Goal: Information Seeking & Learning: Learn about a topic

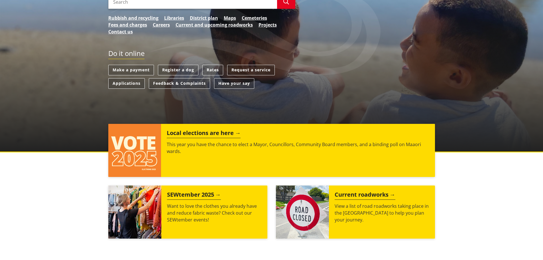
scroll to position [114, 0]
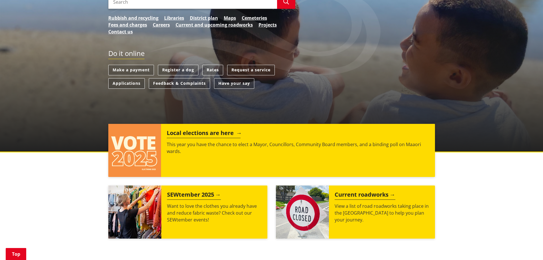
click at [213, 133] on h2 "Local elections are here" at bounding box center [204, 133] width 74 height 9
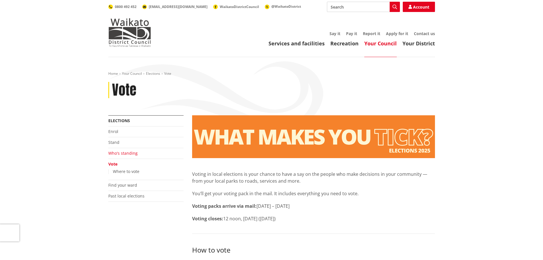
click at [119, 152] on link "Who's standing" at bounding box center [122, 152] width 29 height 5
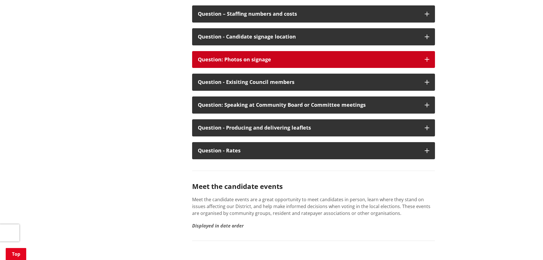
scroll to position [2993, 0]
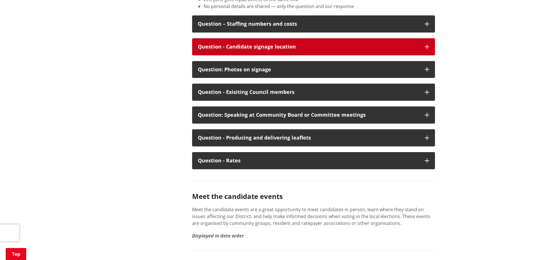
click at [222, 50] on div "Question - Candidate signage location" at bounding box center [308, 47] width 221 height 6
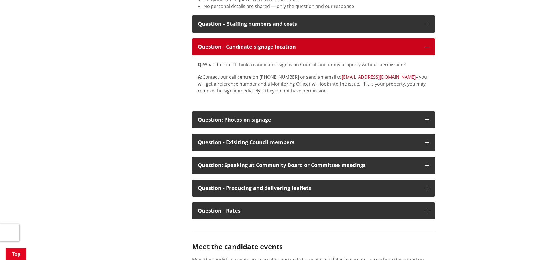
click at [222, 50] on div "Question - Candidate signage location" at bounding box center [308, 47] width 221 height 6
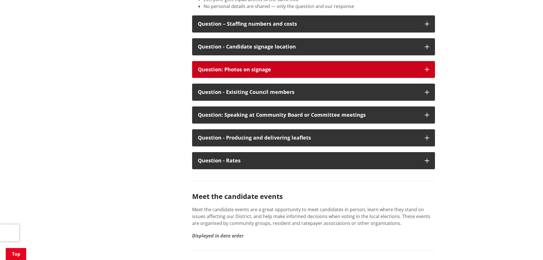
click at [232, 72] on div "Question: Photos on signage" at bounding box center [308, 70] width 221 height 6
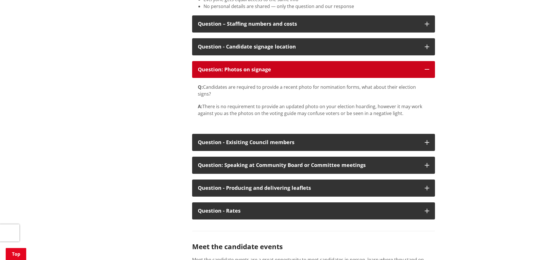
click at [232, 72] on div "Question: Photos on signage" at bounding box center [308, 70] width 221 height 6
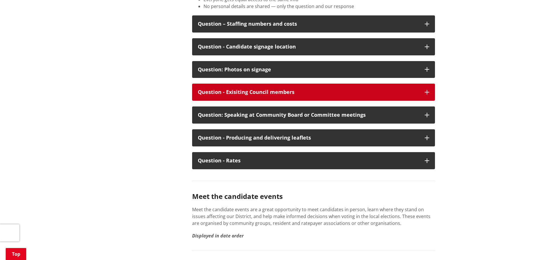
click at [242, 95] on div "Question - Exisiting Council members" at bounding box center [308, 92] width 221 height 6
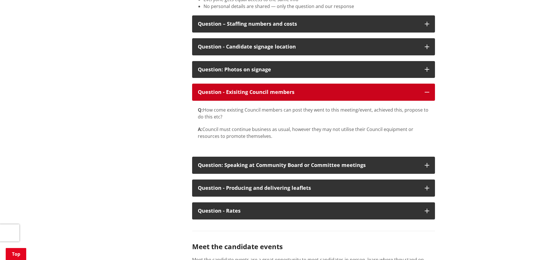
click at [237, 95] on div "Question - Exisiting Council members" at bounding box center [308, 92] width 221 height 6
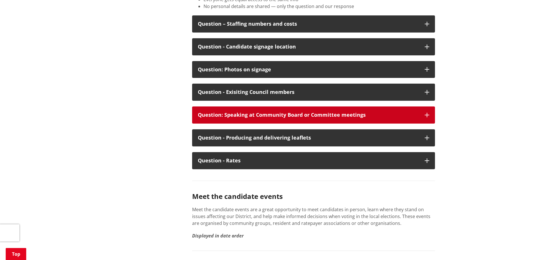
click at [243, 118] on div "Question: Speaking at Community Board or Committee meetings" at bounding box center [308, 115] width 221 height 6
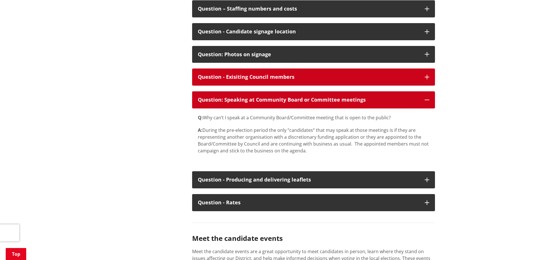
scroll to position [3022, 0]
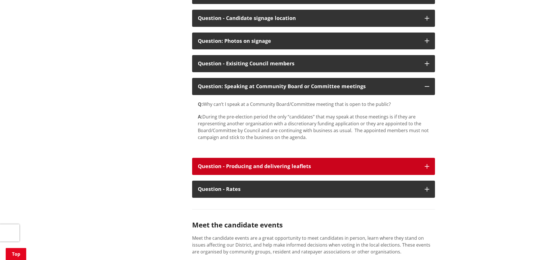
click at [245, 169] on div "Question - Producing and delivering leaflets" at bounding box center [308, 166] width 221 height 6
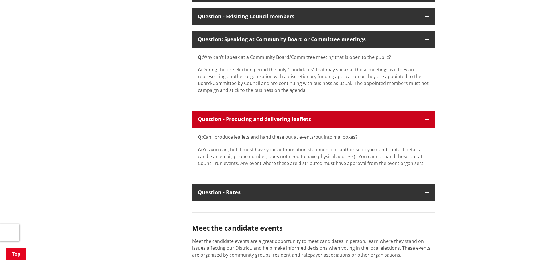
scroll to position [3079, 0]
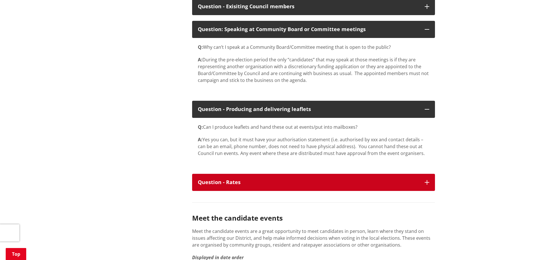
click at [253, 185] on div "Question - Rates" at bounding box center [308, 182] width 221 height 6
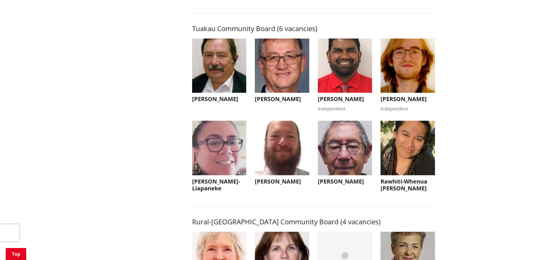
scroll to position [2366, 0]
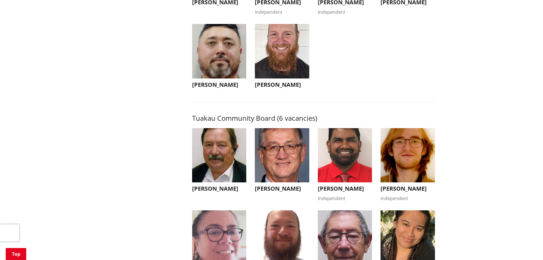
click at [201, 78] on img "button" at bounding box center [219, 51] width 54 height 54
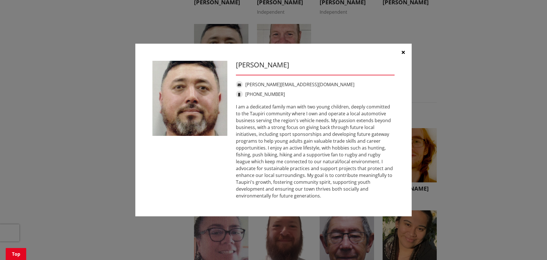
click at [405, 51] on button "button" at bounding box center [403, 52] width 17 height 17
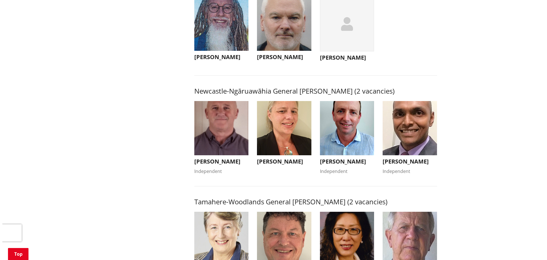
scroll to position [485, 0]
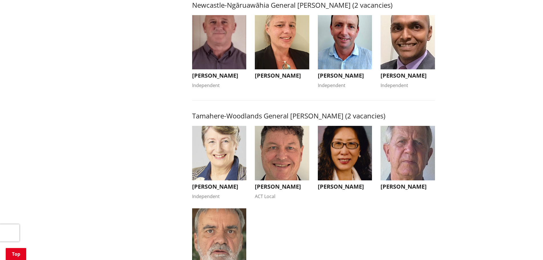
click at [346, 57] on img "button" at bounding box center [345, 42] width 54 height 54
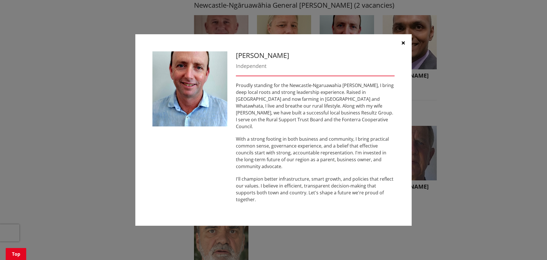
click at [401, 48] on button "button" at bounding box center [403, 42] width 17 height 17
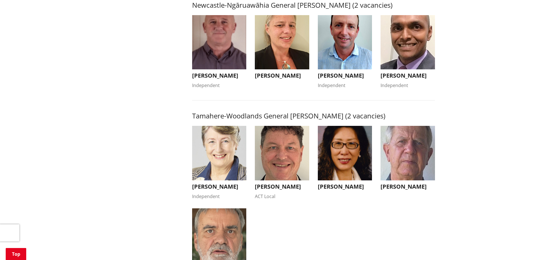
click at [401, 48] on img "button" at bounding box center [408, 42] width 54 height 54
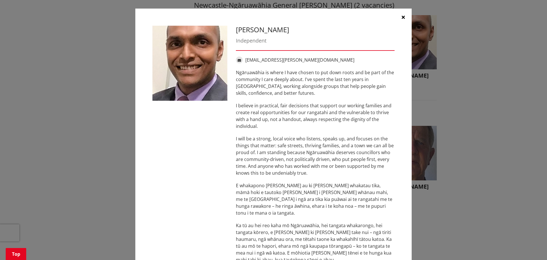
scroll to position [28, 0]
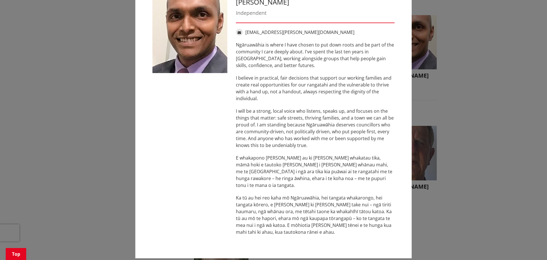
click at [83, 103] on div "[PERSON_NAME] Independent [EMAIL_ADDRESS][PERSON_NAME][DOMAIN_NAME] [GEOGRAPHIC…" at bounding box center [273, 119] width 525 height 294
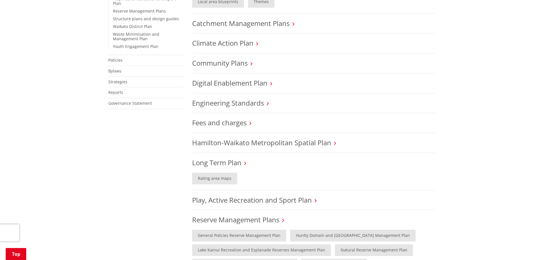
scroll to position [285, 0]
